Goal: Task Accomplishment & Management: Manage account settings

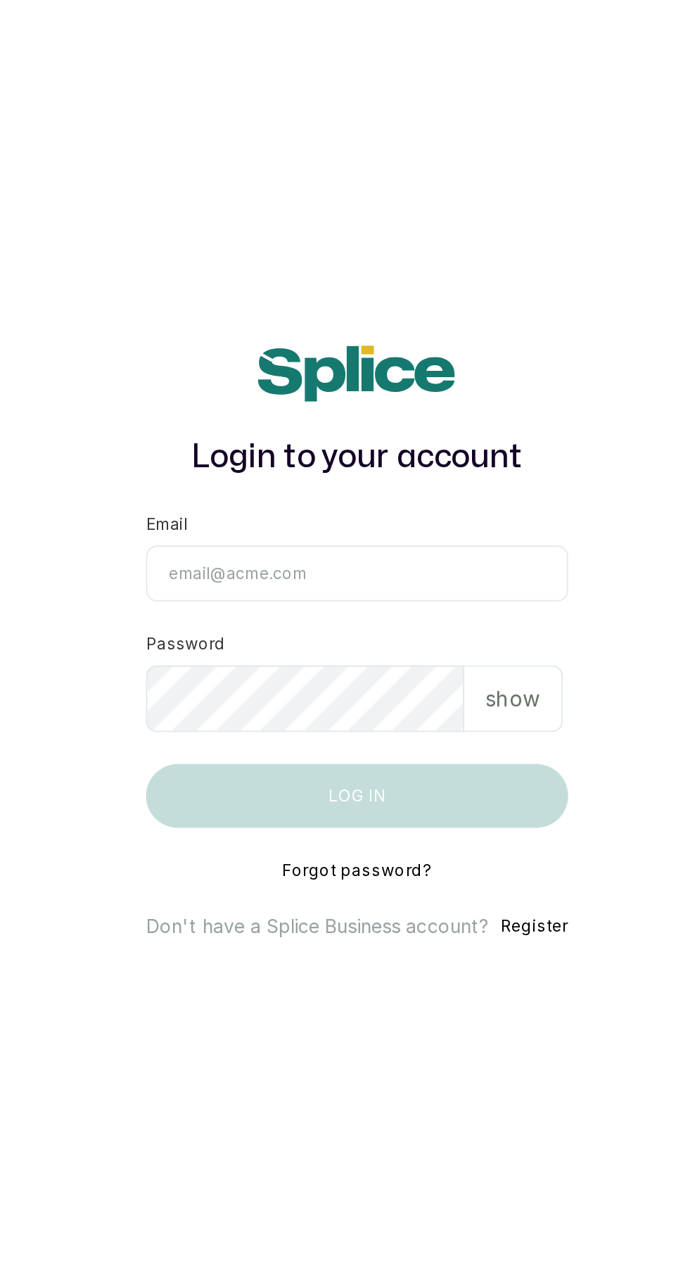
click at [378, 612] on input "Email" at bounding box center [341, 597] width 222 height 30
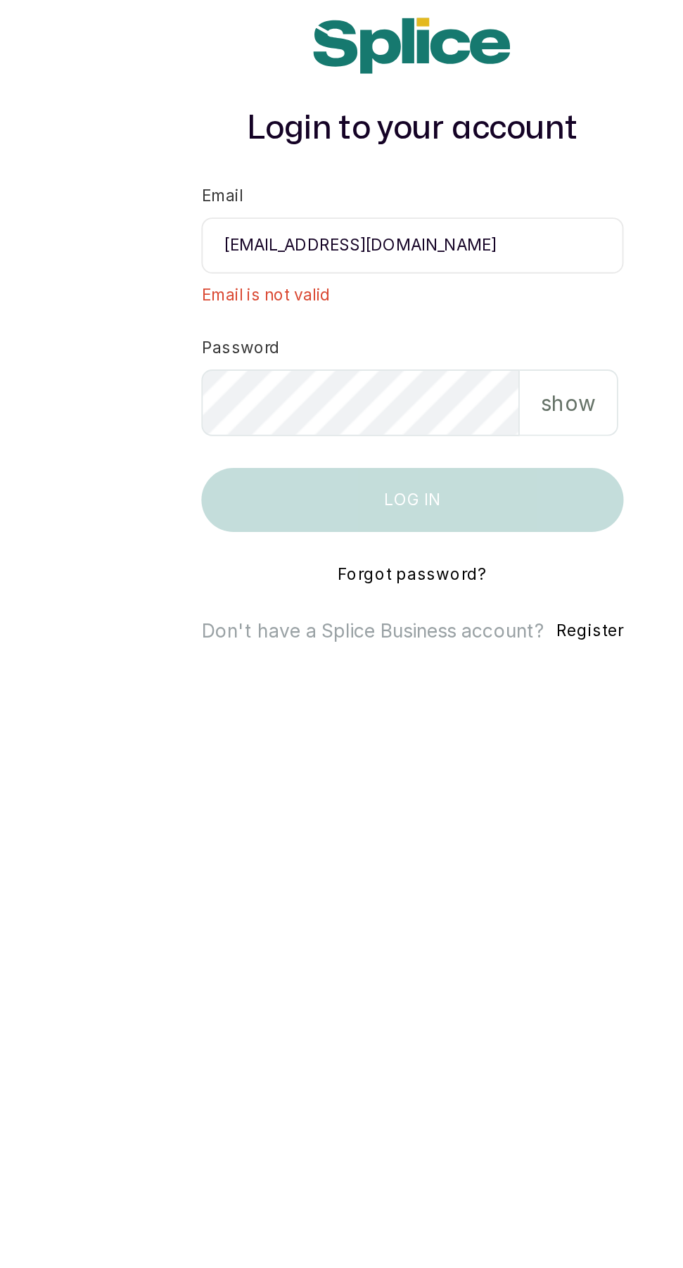
scroll to position [8, 0]
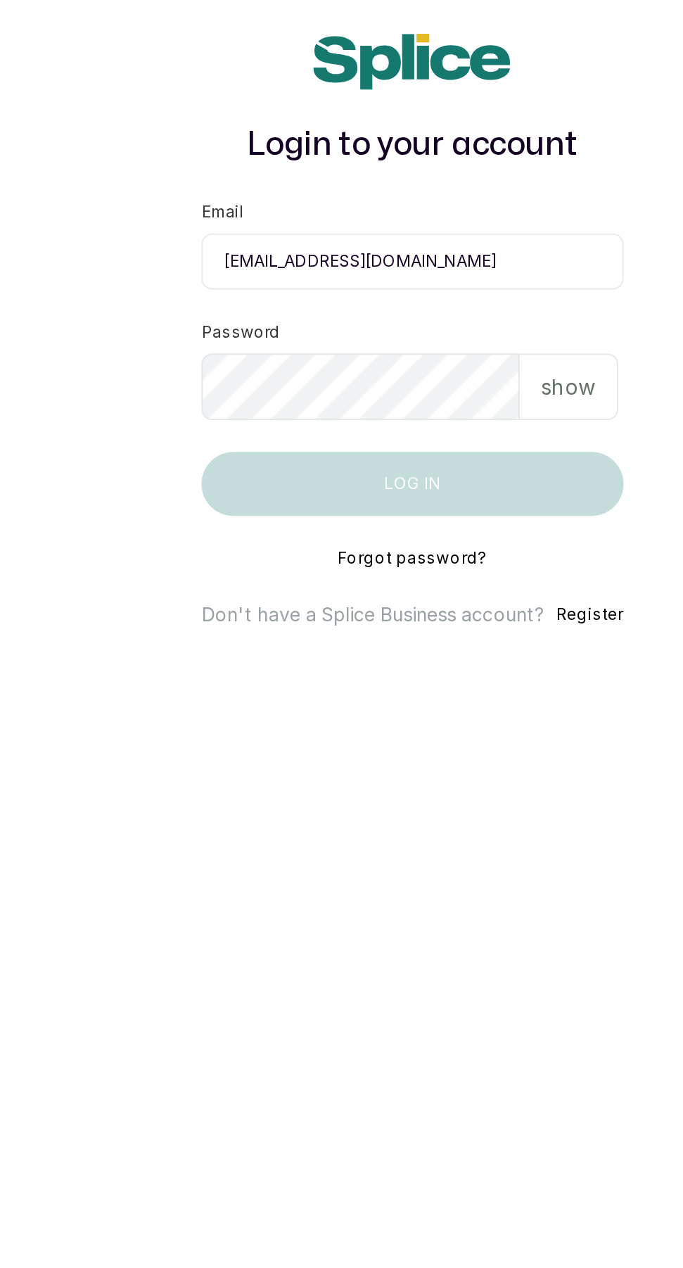
type input "pinkandbluespang@gmail.com"
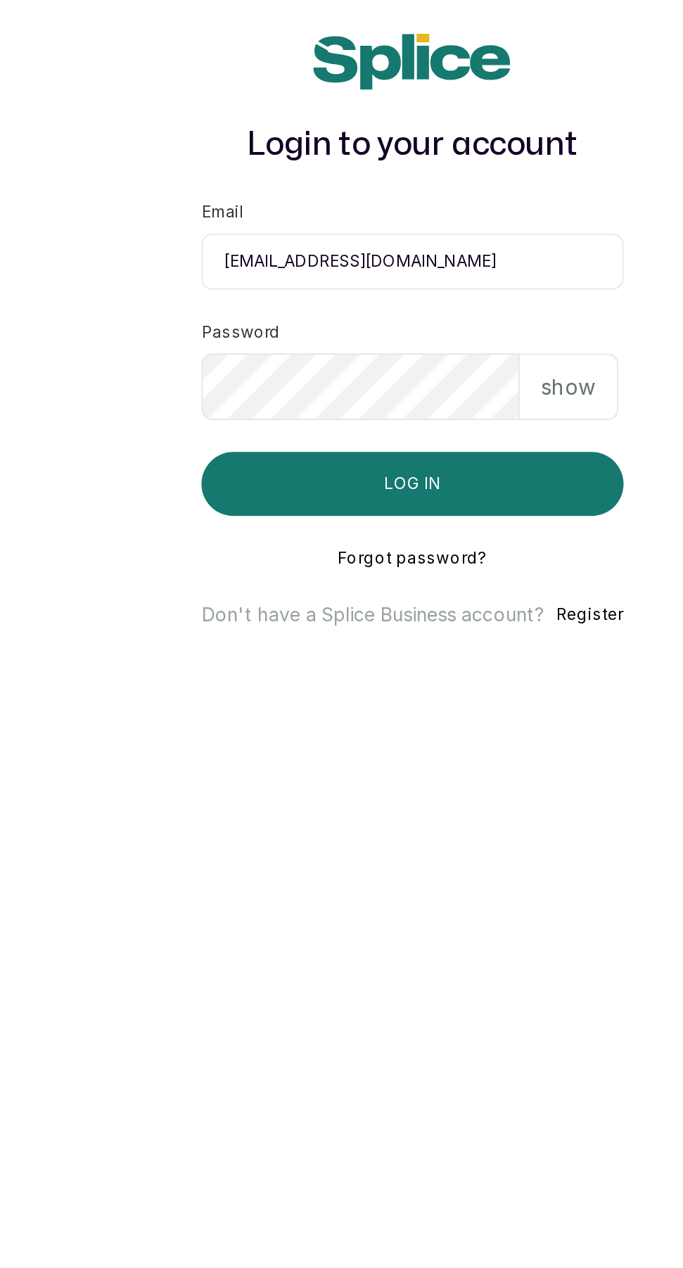
click at [439, 681] on div "show" at bounding box center [424, 663] width 52 height 35
click at [427, 672] on p "hide" at bounding box center [426, 663] width 22 height 17
click at [431, 672] on p "show" at bounding box center [423, 663] width 29 height 17
click at [404, 732] on button "Log in" at bounding box center [341, 715] width 222 height 34
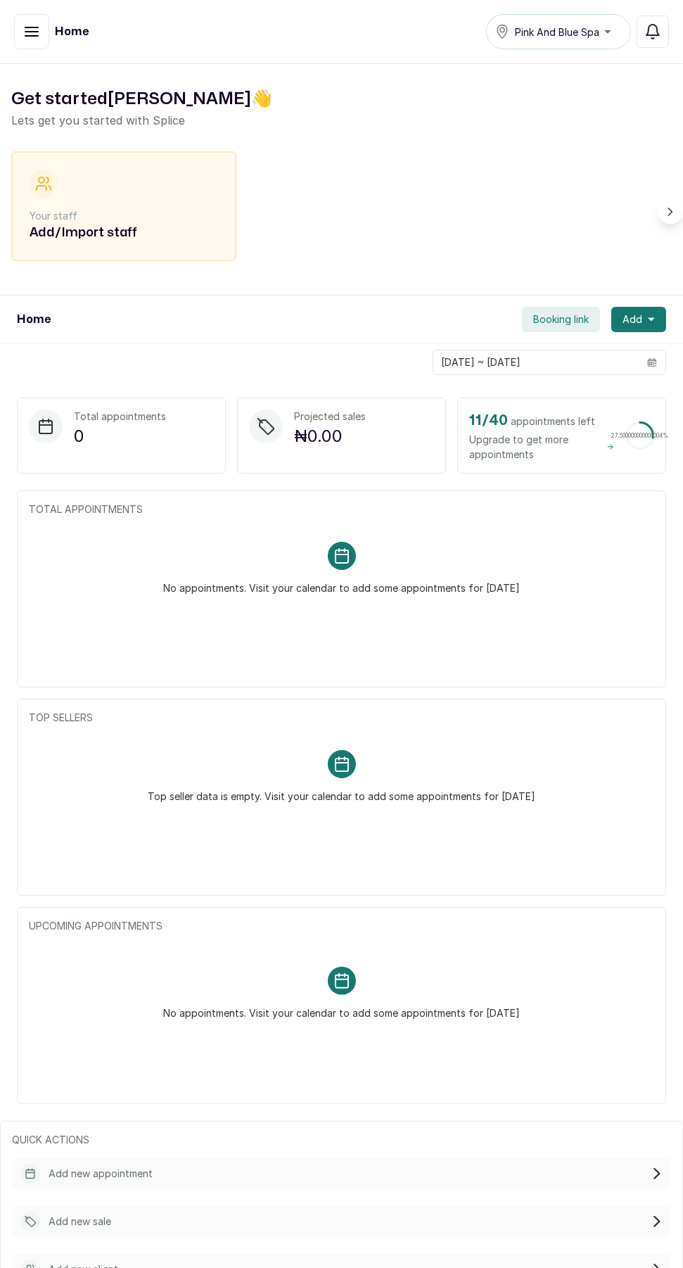
click at [665, 25] on button "Notifications" at bounding box center [653, 31] width 32 height 32
click at [31, 31] on icon "button" at bounding box center [31, 31] width 13 height 8
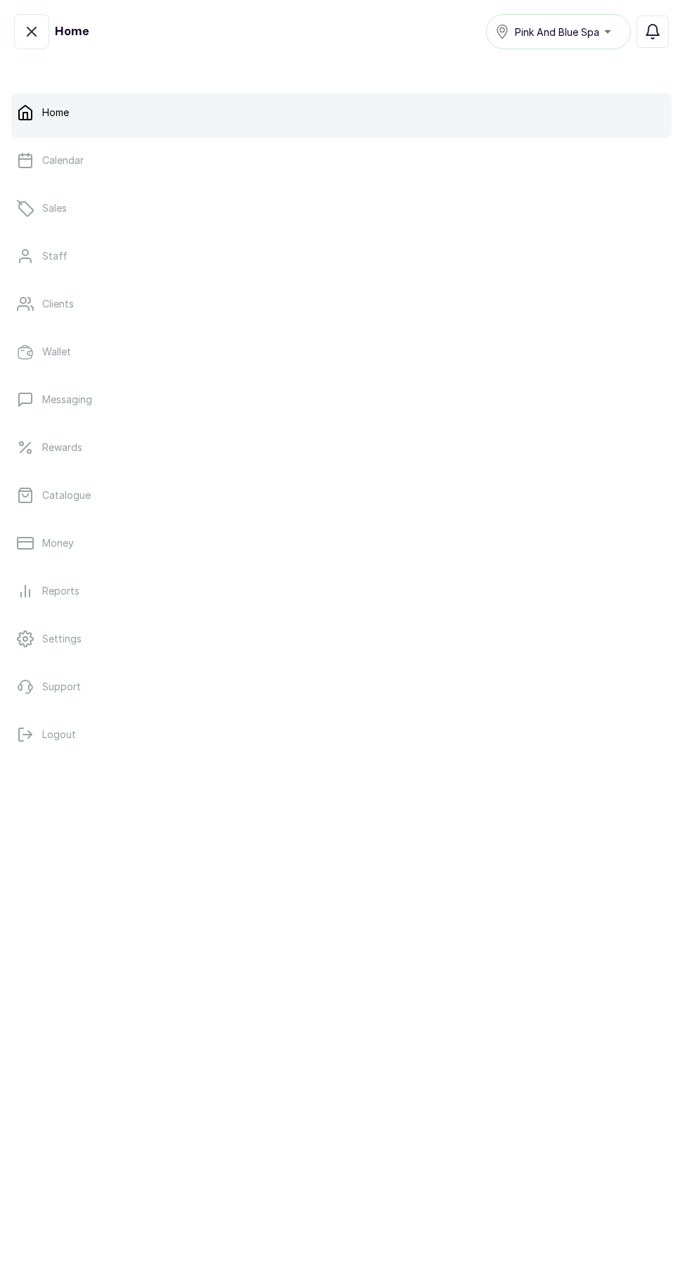
click at [56, 538] on p "Money" at bounding box center [58, 543] width 32 height 14
